Goal: Task Accomplishment & Management: Manage account settings

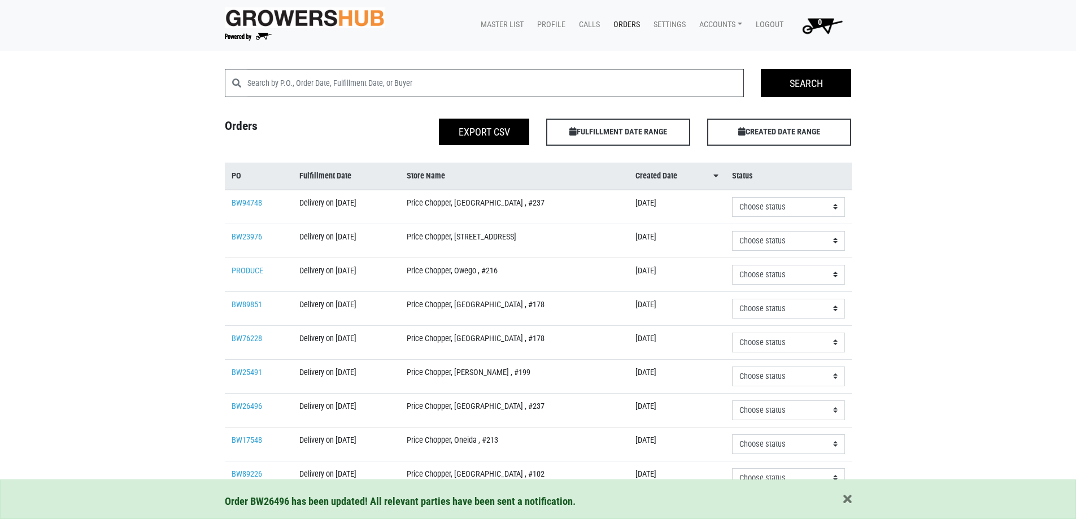
click at [348, 85] on input "search" at bounding box center [495, 83] width 497 height 28
type input "binghamton"
click input "Search" at bounding box center [0, 0] width 0 height 0
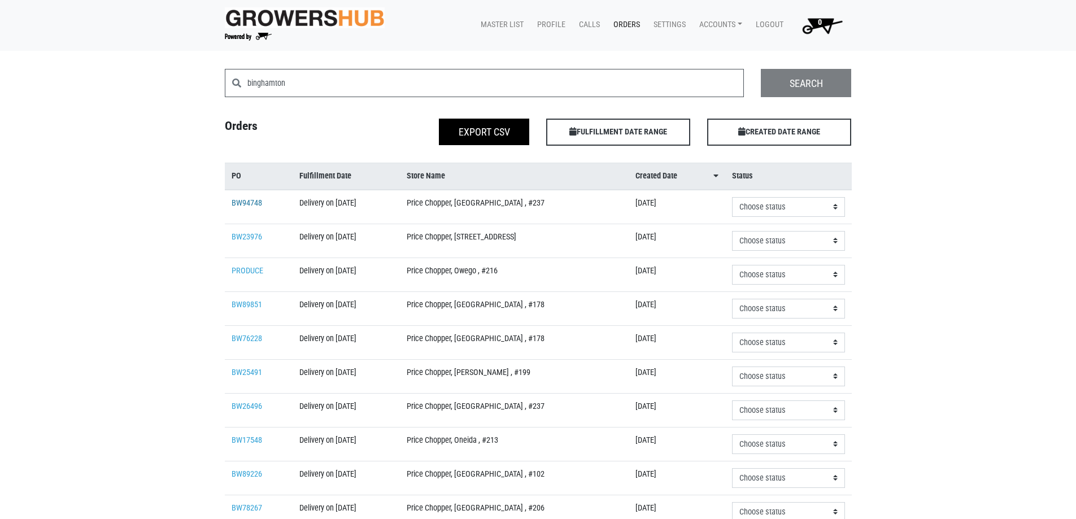
click at [239, 198] on link "BW94748" at bounding box center [247, 203] width 31 height 10
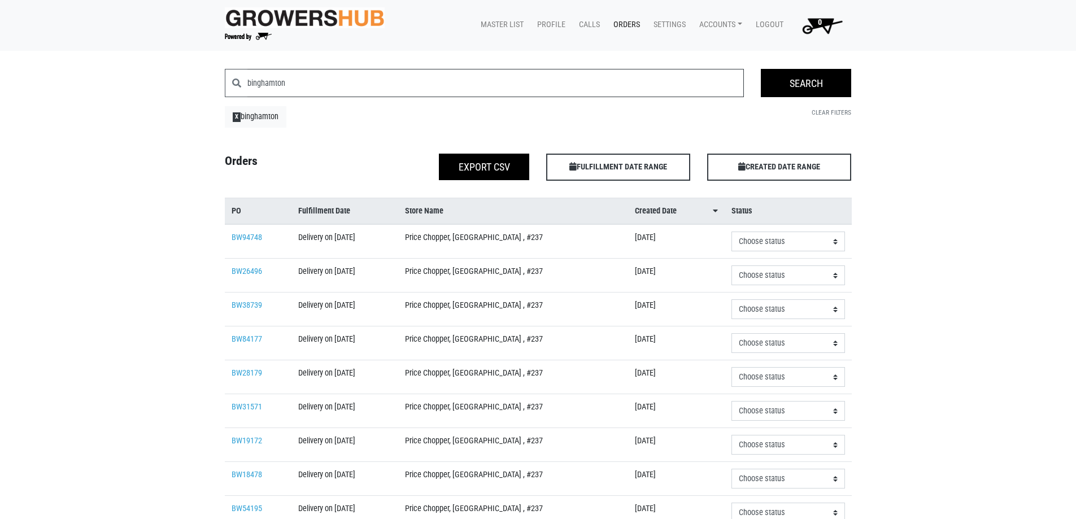
click at [357, 82] on input "binghamton" at bounding box center [495, 83] width 497 height 28
click at [241, 114] on span "X" at bounding box center [237, 116] width 8 height 9
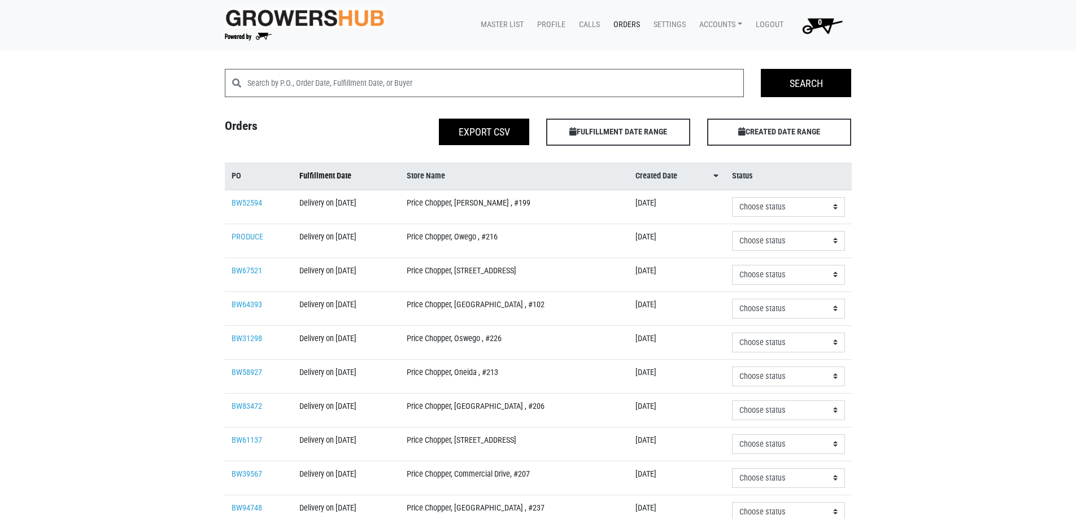
click at [351, 179] on link "Fulfillment Date" at bounding box center [345, 176] width 93 height 12
click at [737, 27] on link "Accounts" at bounding box center [718, 24] width 56 height 21
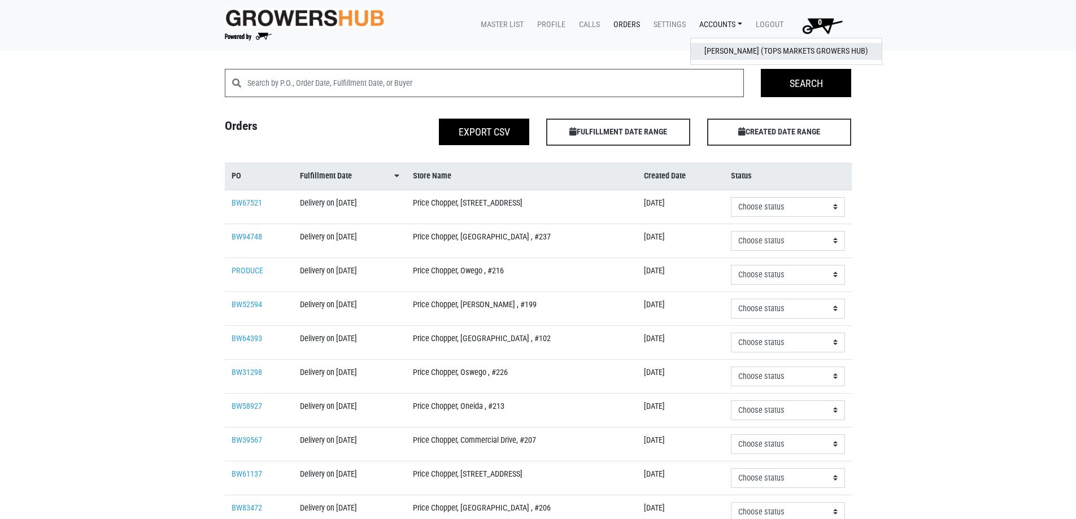
click at [731, 51] on link "[PERSON_NAME] (Tops Markets Growers Hub)" at bounding box center [786, 51] width 191 height 17
